Goal: Task Accomplishment & Management: Complete application form

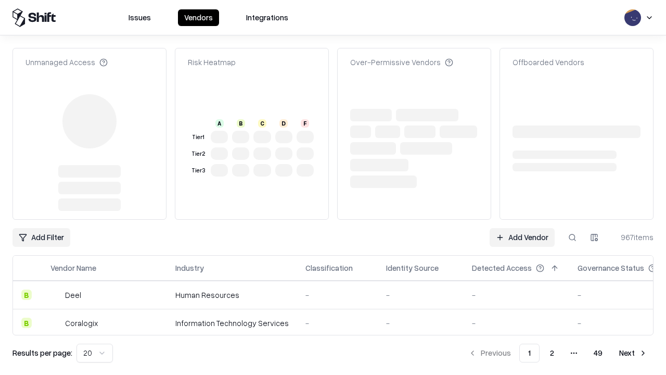
click at [522, 237] on link "Add Vendor" at bounding box center [521, 237] width 65 height 19
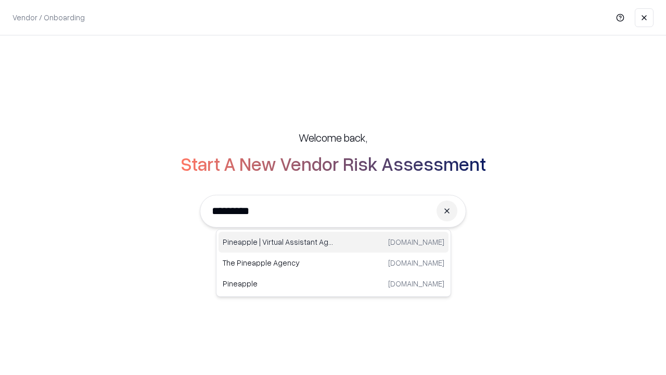
click at [333, 242] on div "Pineapple | Virtual Assistant Agency [DOMAIN_NAME]" at bounding box center [333, 241] width 230 height 21
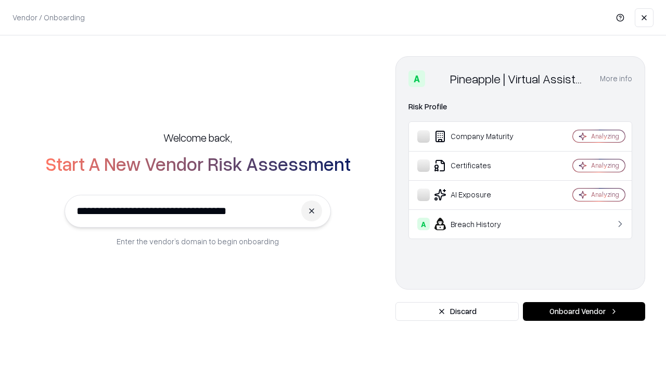
type input "**********"
click at [584, 311] on button "Onboard Vendor" at bounding box center [584, 311] width 122 height 19
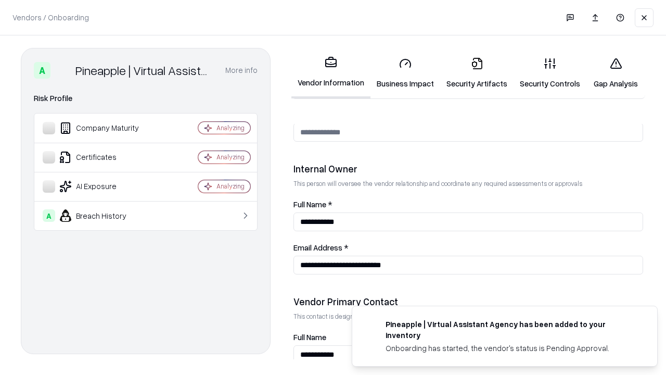
scroll to position [539, 0]
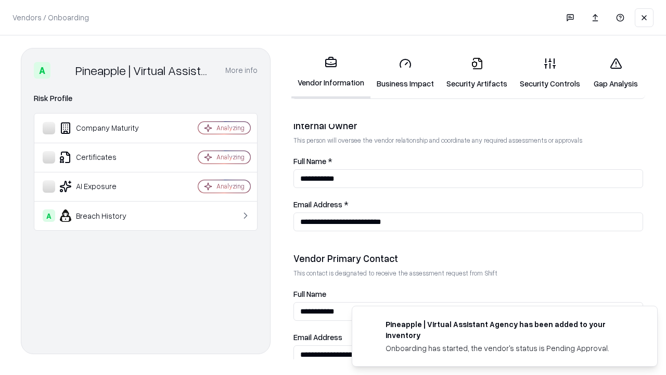
click at [405, 73] on link "Business Impact" at bounding box center [405, 73] width 70 height 48
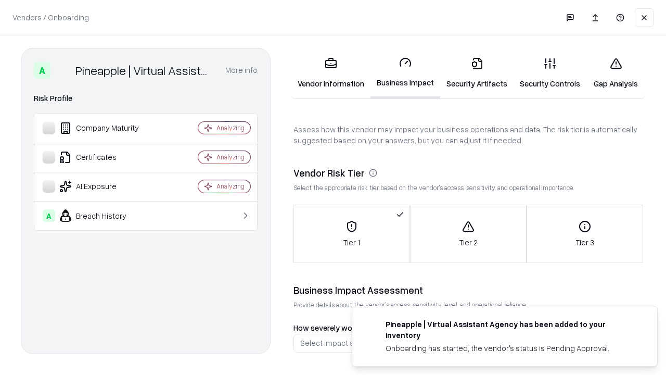
click at [476, 73] on link "Security Artifacts" at bounding box center [476, 73] width 73 height 48
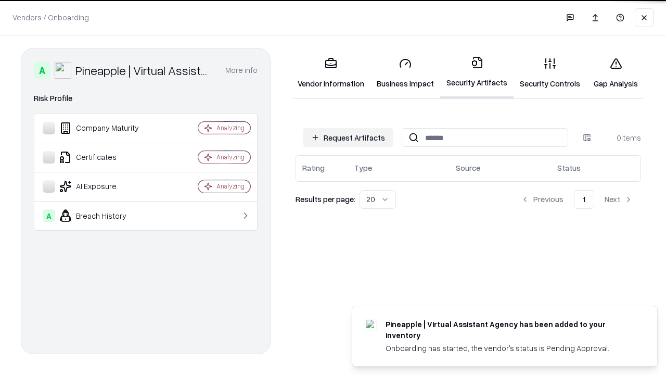
click at [348, 137] on button "Request Artifacts" at bounding box center [348, 137] width 91 height 19
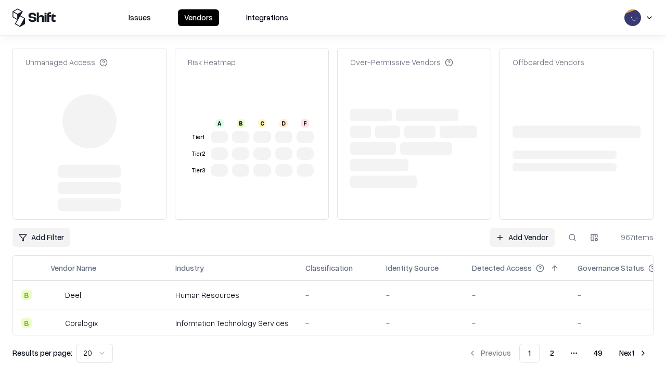
click at [522, 228] on link "Add Vendor" at bounding box center [521, 237] width 65 height 19
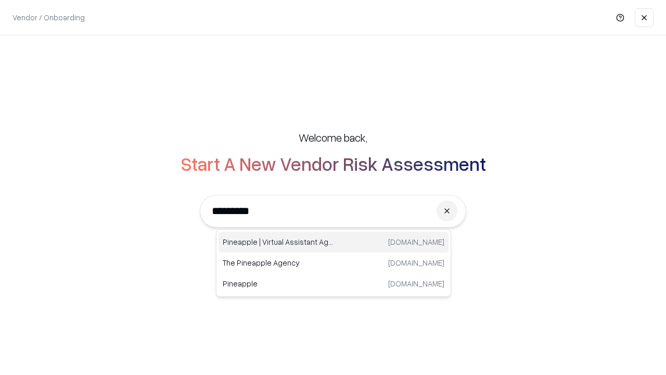
click at [333, 242] on div "Pineapple | Virtual Assistant Agency [DOMAIN_NAME]" at bounding box center [333, 241] width 230 height 21
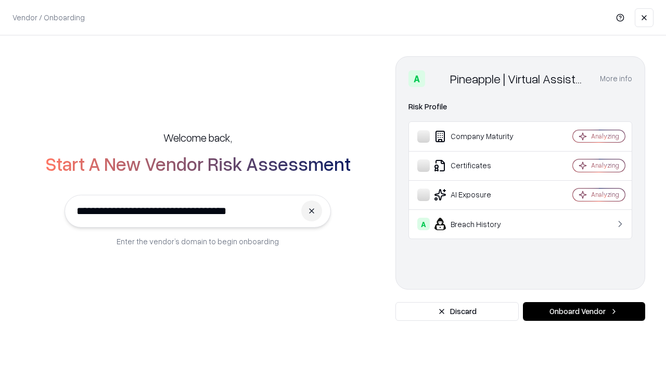
type input "**********"
click at [584, 311] on button "Onboard Vendor" at bounding box center [584, 311] width 122 height 19
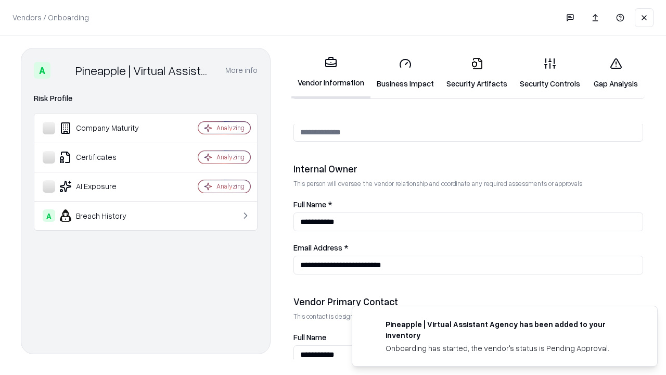
scroll to position [539, 0]
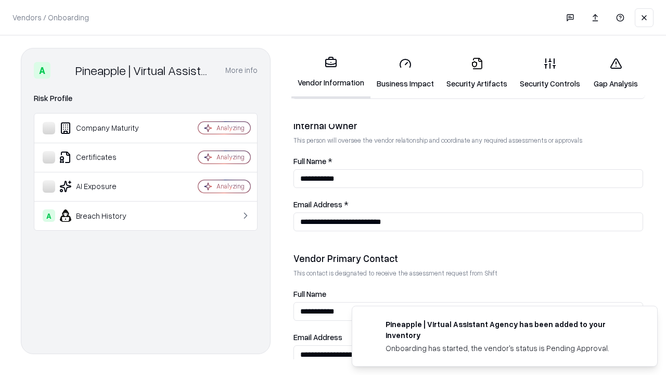
click at [615, 73] on link "Gap Analysis" at bounding box center [615, 73] width 59 height 48
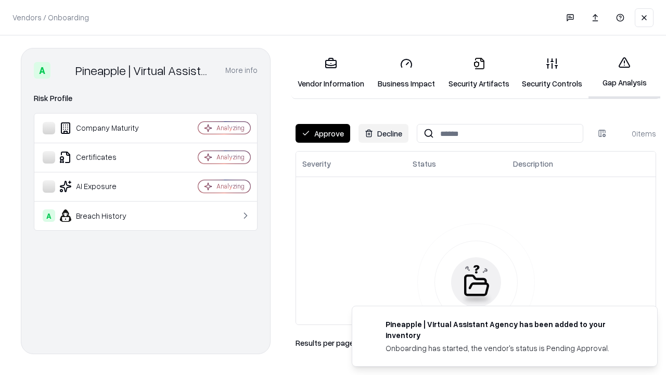
click at [322, 133] on button "Approve" at bounding box center [322, 133] width 55 height 19
